Goal: Transaction & Acquisition: Purchase product/service

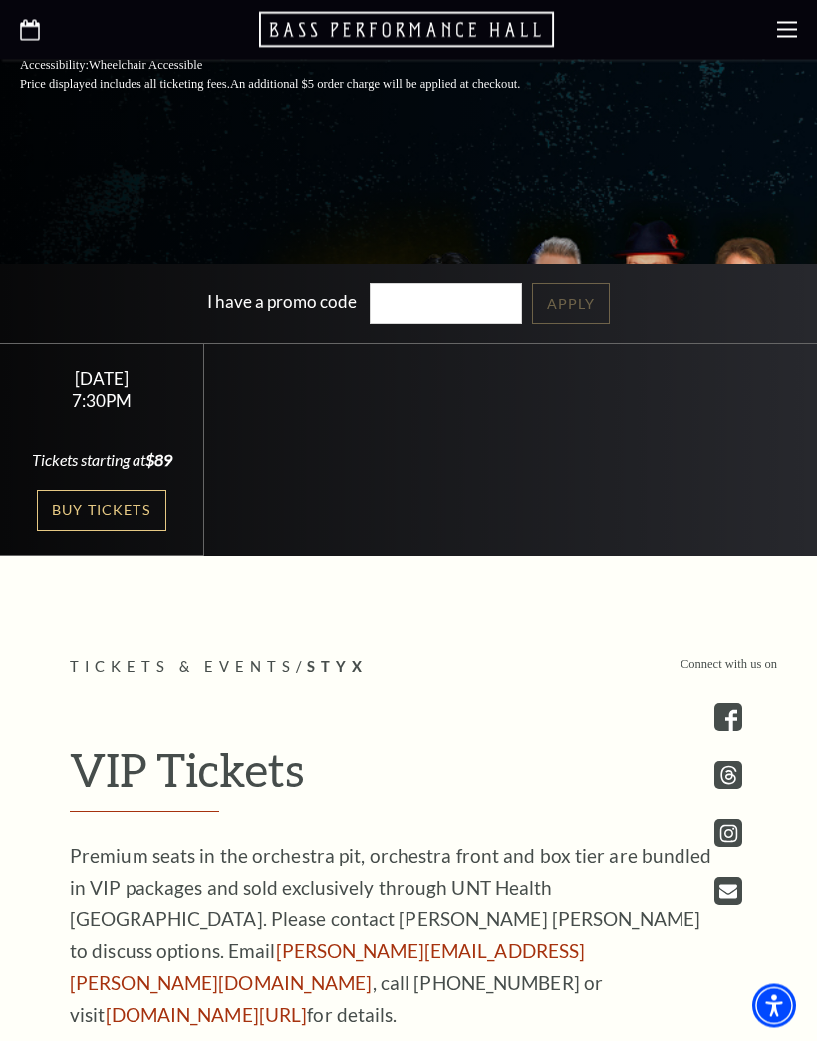
scroll to position [627, 0]
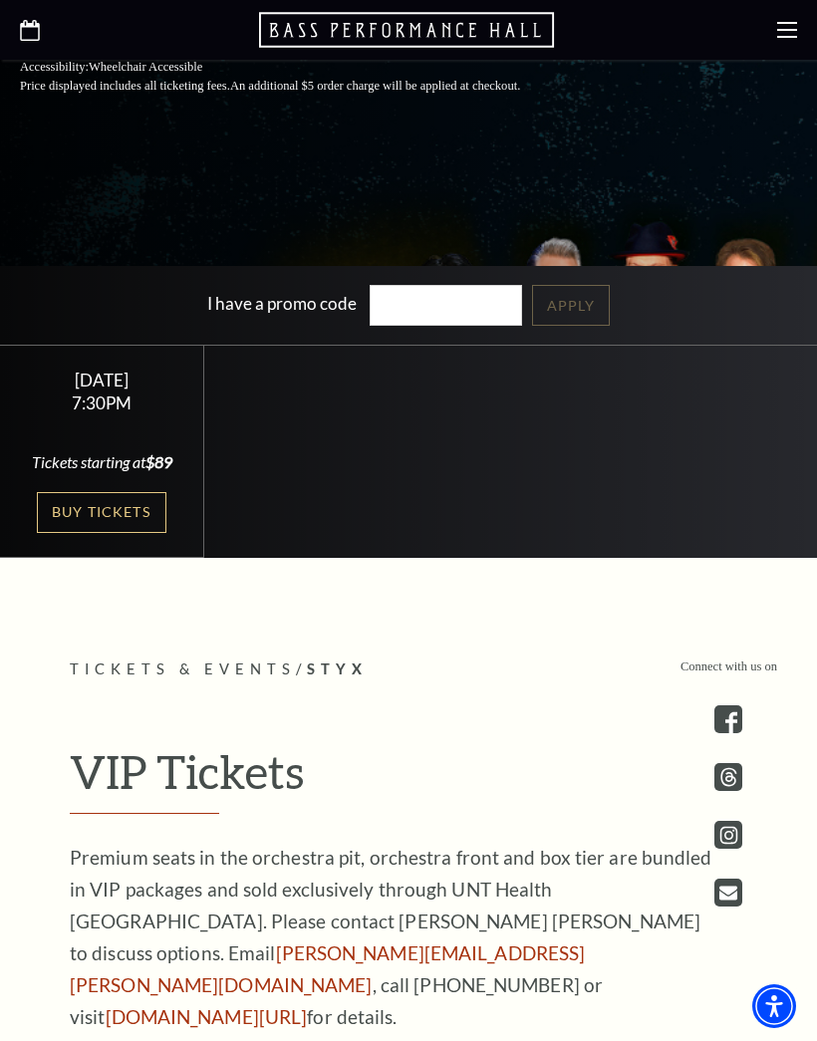
click at [111, 525] on link "Buy Tickets" at bounding box center [102, 512] width 130 height 41
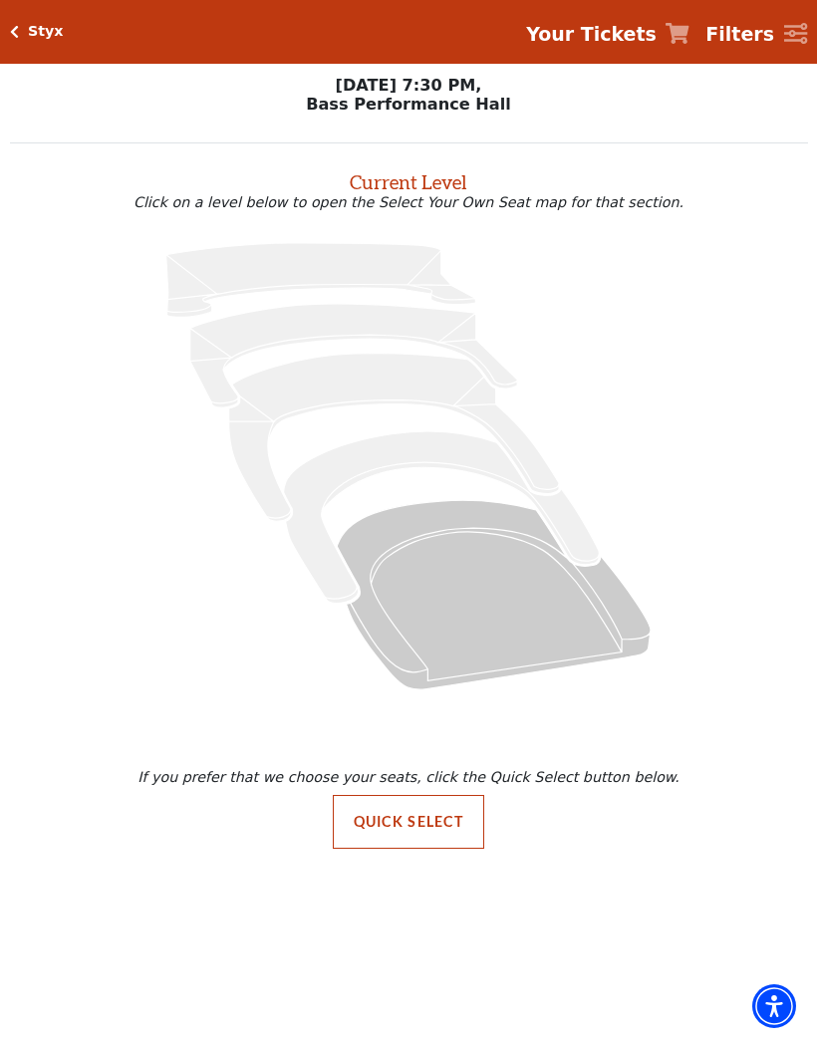
click at [488, 623] on icon "Orchestra / Parterre Circle - Seats Available: 238" at bounding box center [494, 594] width 314 height 189
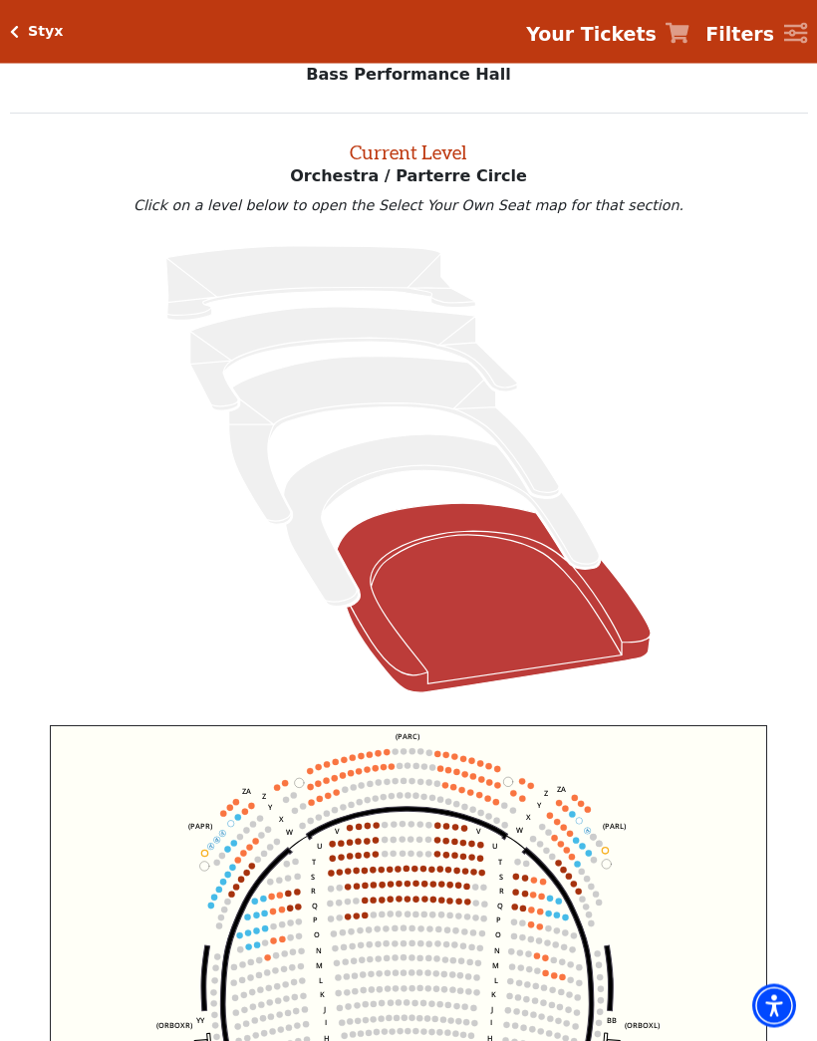
scroll to position [76, 0]
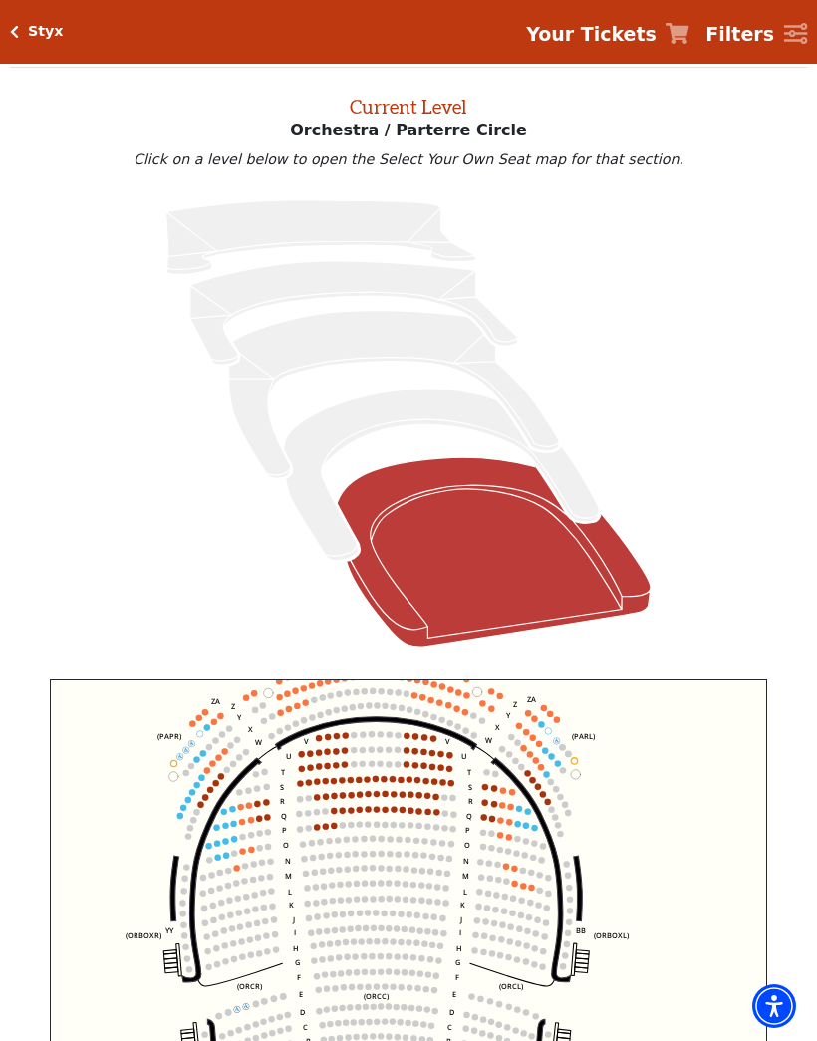
click at [542, 796] on circle at bounding box center [543, 795] width 6 height 6
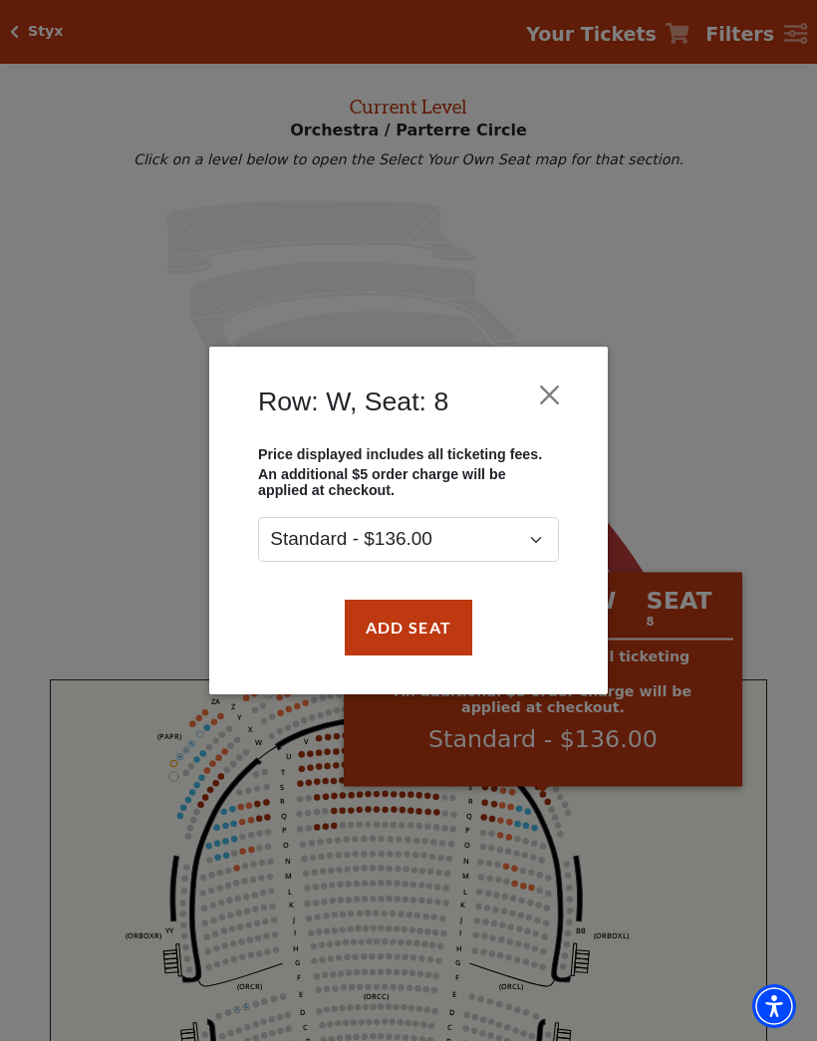
click at [553, 387] on button "Close" at bounding box center [550, 395] width 38 height 38
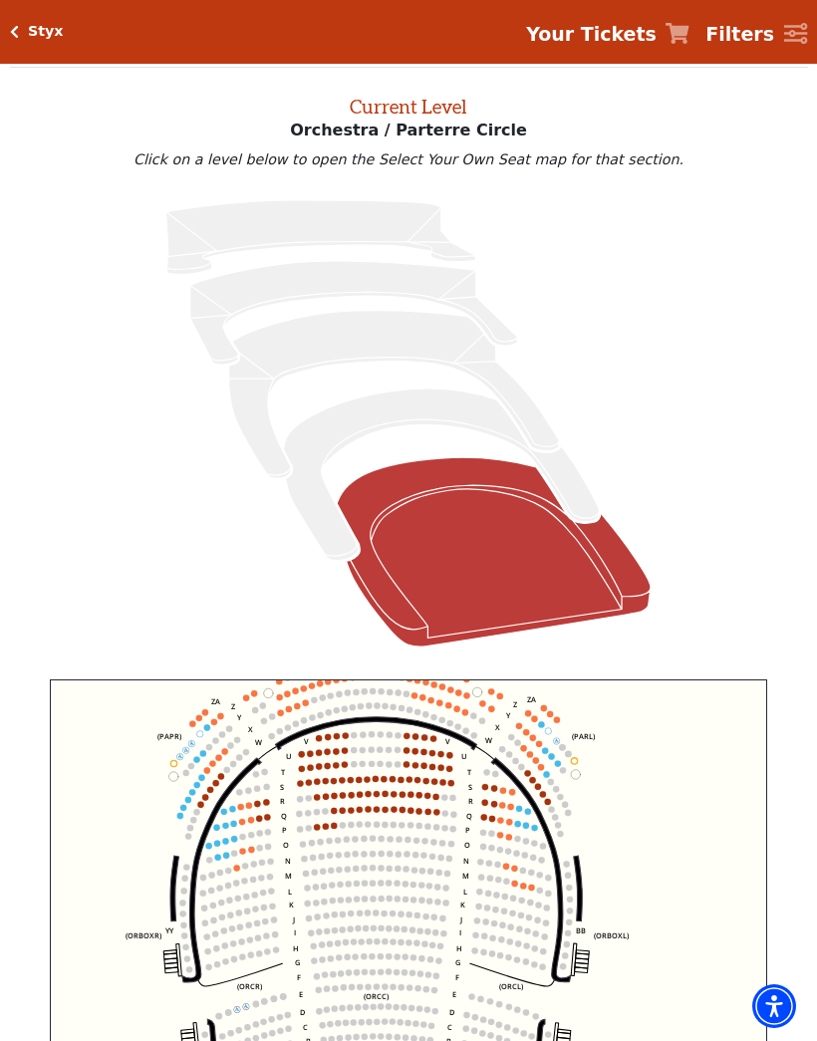
click at [385, 797] on circle at bounding box center [385, 794] width 6 height 6
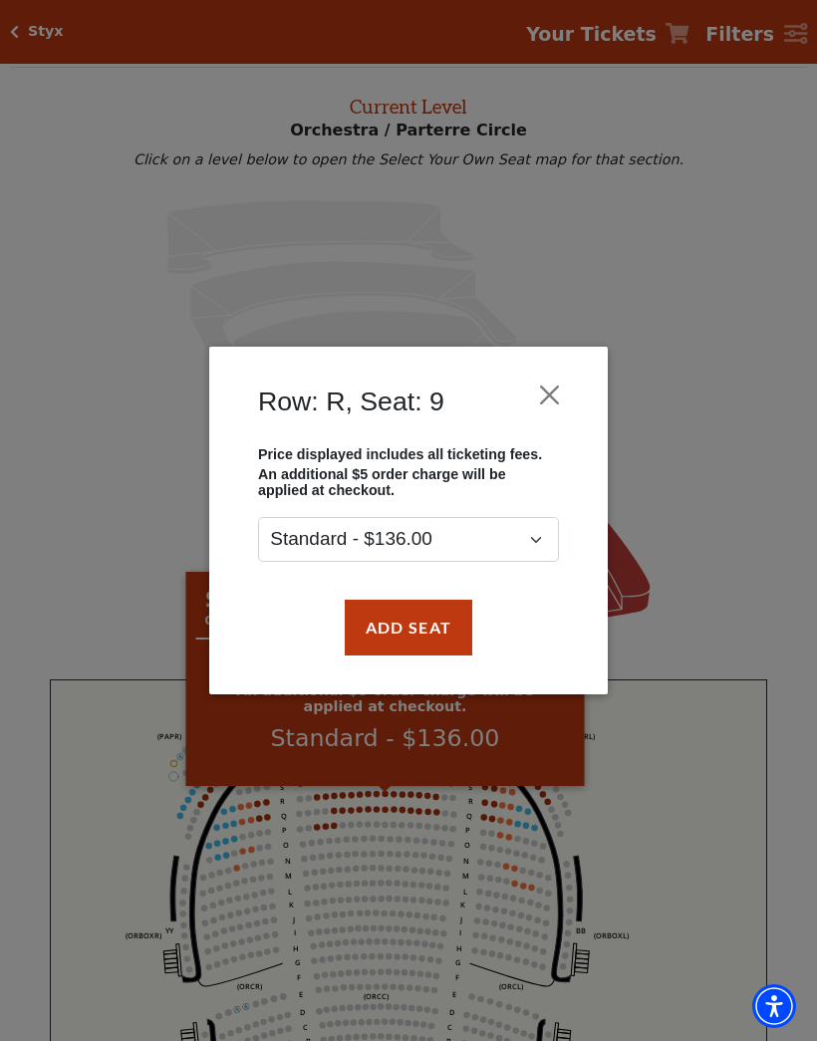
click at [101, 556] on div "Row: R, Seat: 9 Price displayed includes all ticketing fees. An additional $5 o…" at bounding box center [408, 520] width 817 height 1041
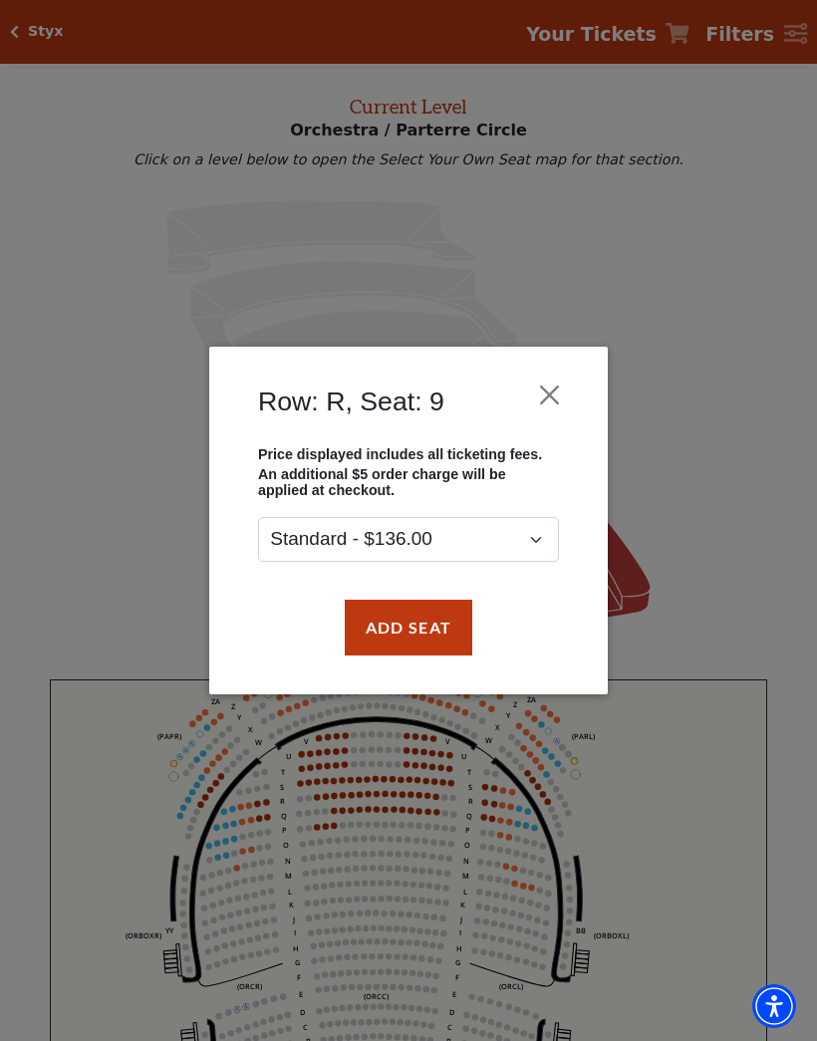
click at [550, 392] on button "Close" at bounding box center [550, 395] width 38 height 38
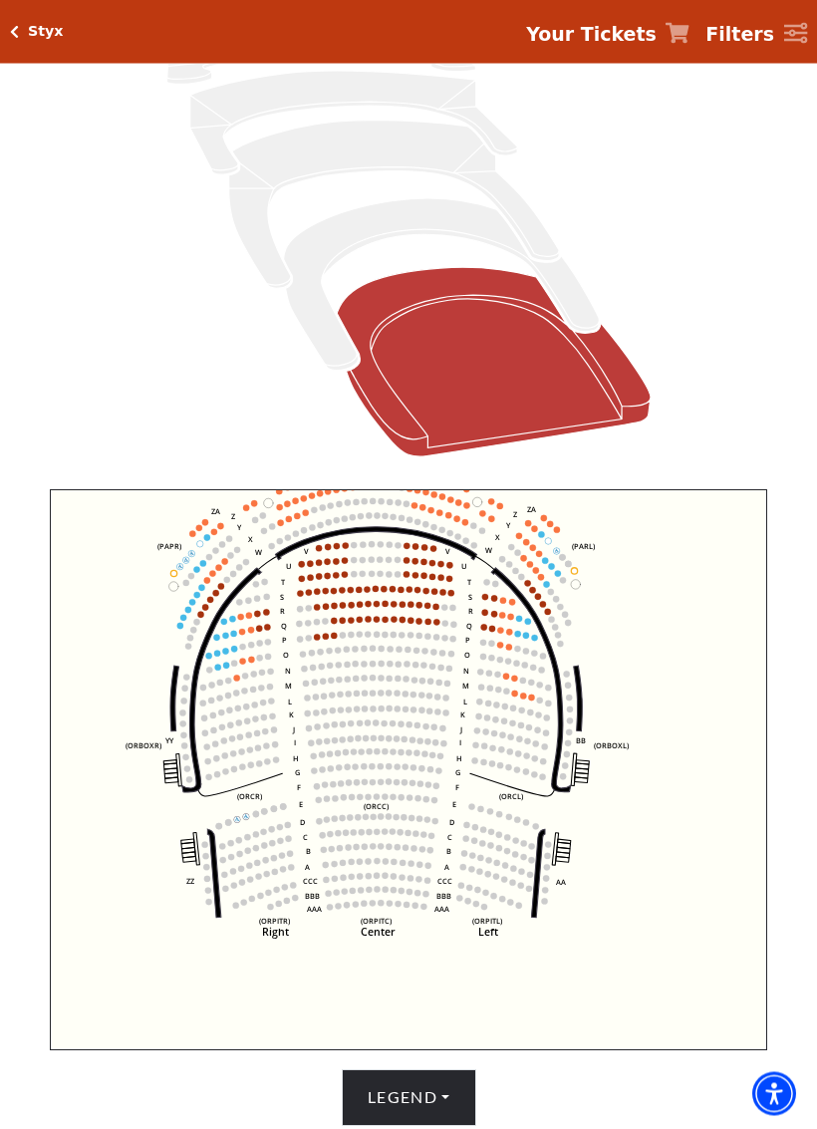
scroll to position [269, 0]
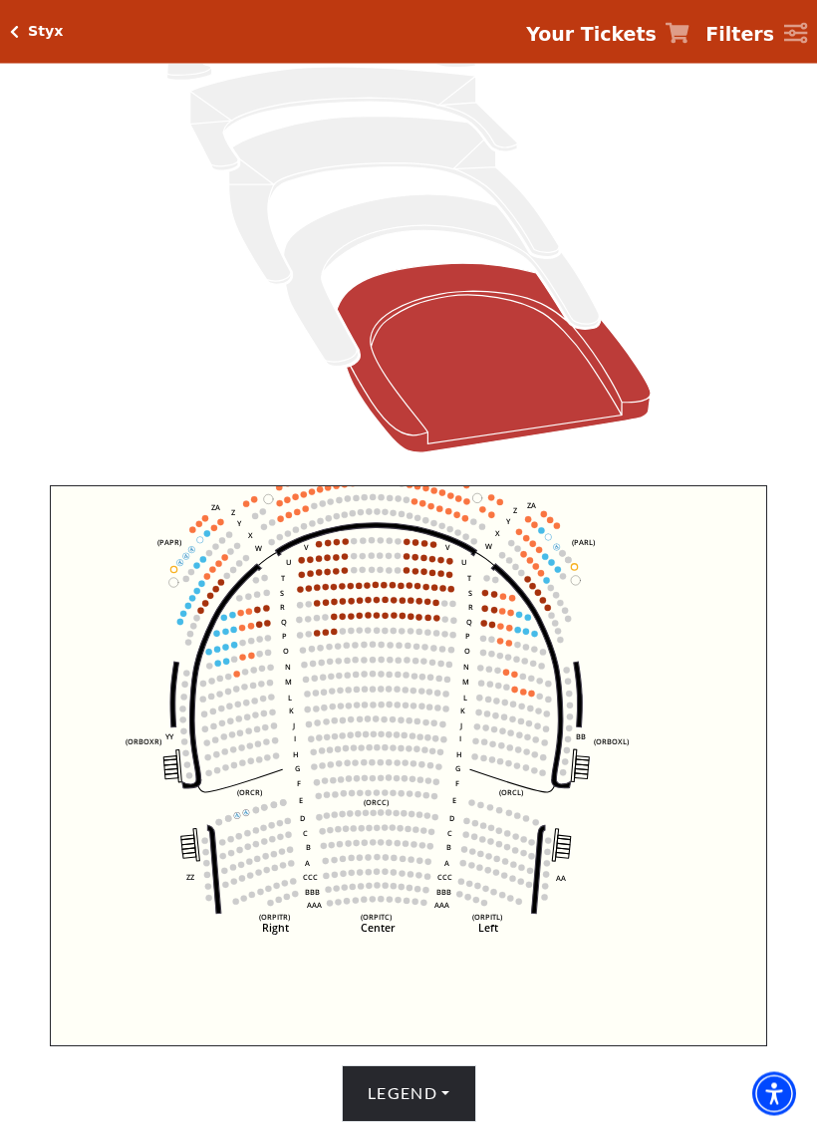
click at [36, 33] on h5 "Styx" at bounding box center [46, 31] width 36 height 17
click at [21, 25] on div "Styx" at bounding box center [41, 31] width 45 height 17
click at [44, 30] on h5 "Styx" at bounding box center [46, 31] width 36 height 17
click at [35, 30] on h5 "Styx" at bounding box center [46, 31] width 36 height 17
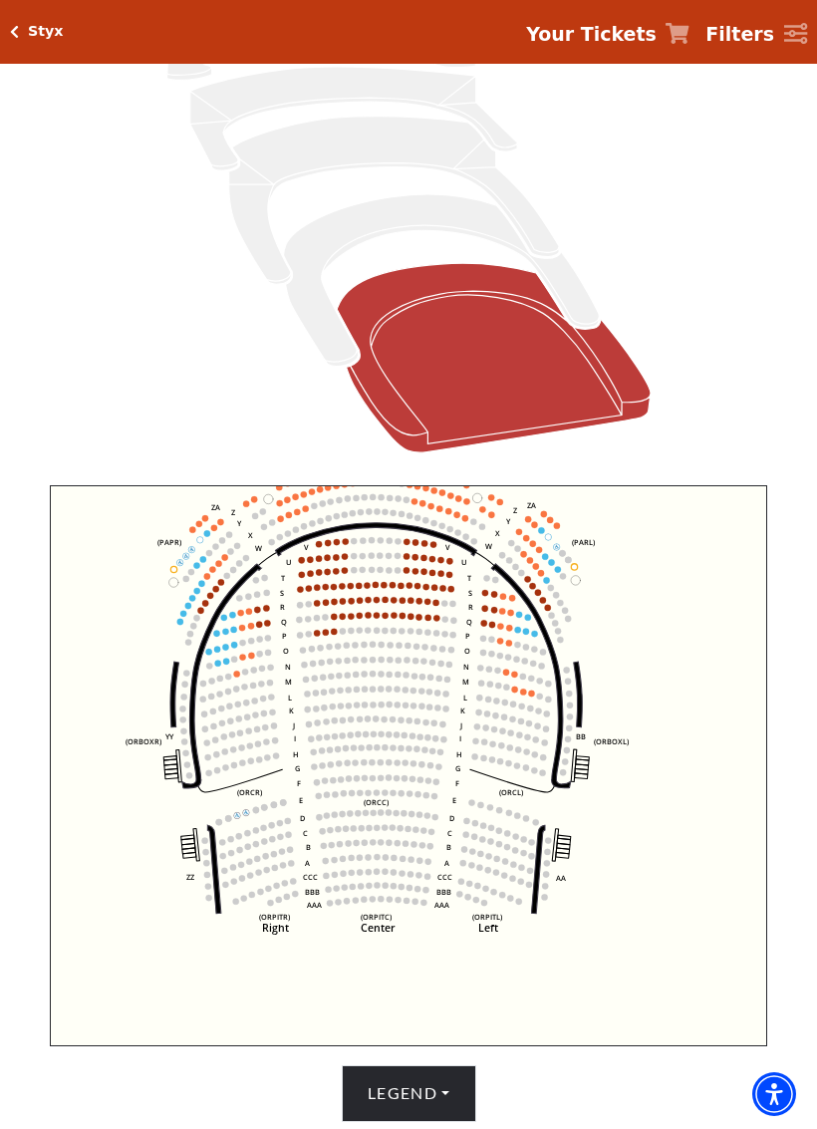
click at [14, 28] on icon "Click here to go back to filters" at bounding box center [14, 32] width 9 height 14
